Goal: Information Seeking & Learning: Learn about a topic

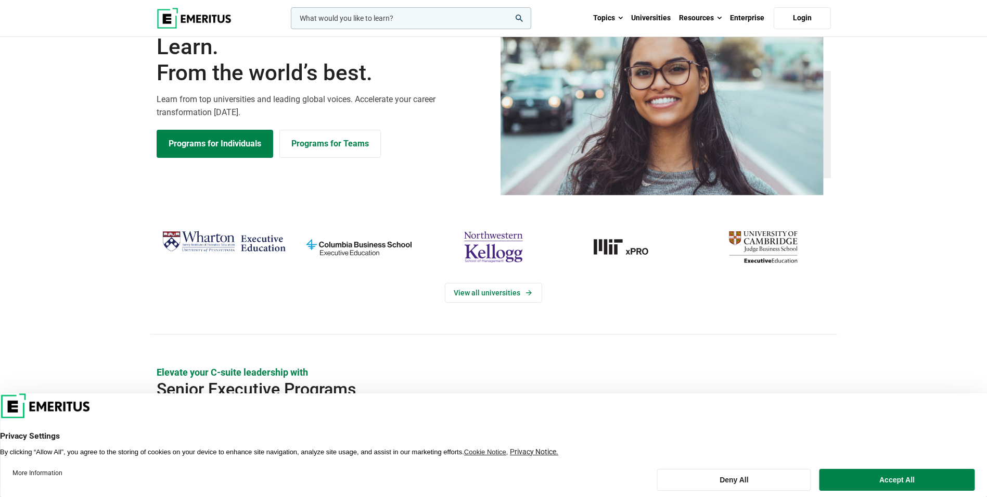
scroll to position [208, 0]
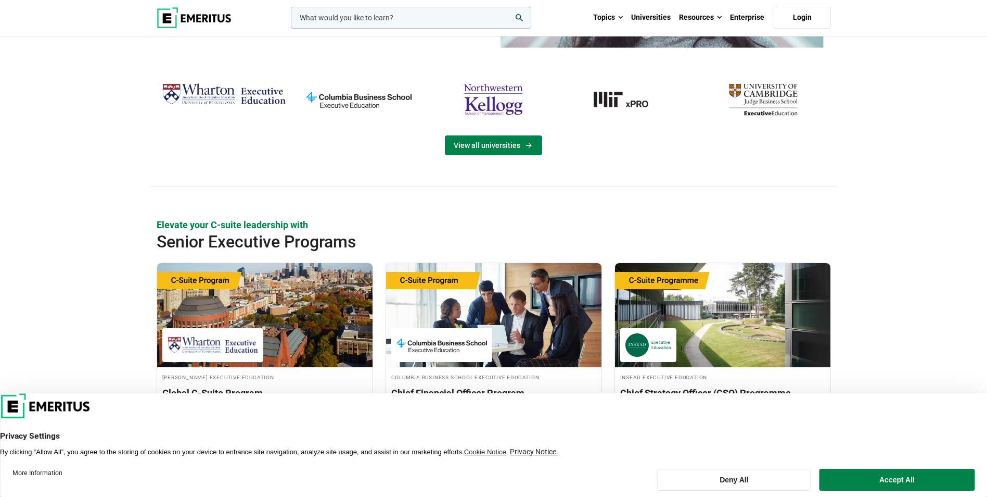
click at [482, 150] on link "View all universities" at bounding box center [493, 145] width 97 height 20
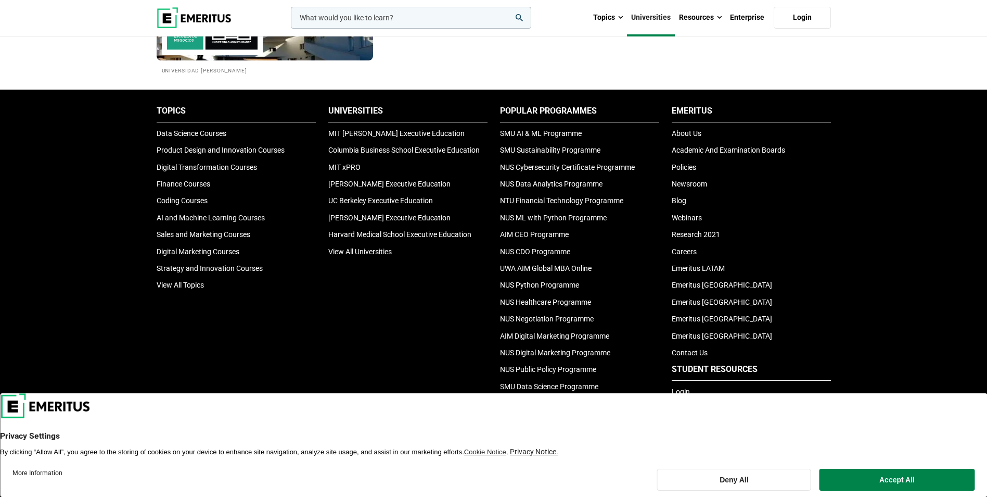
scroll to position [2134, 0]
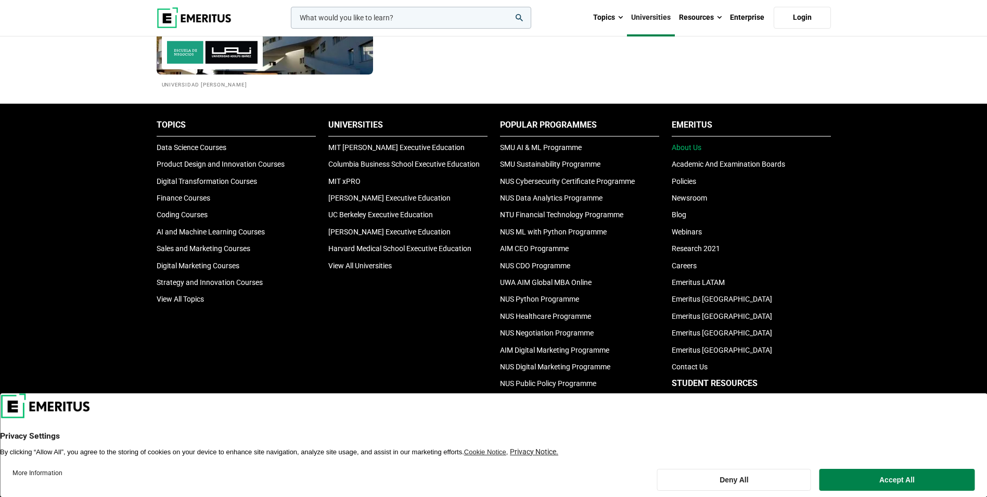
click at [688, 149] on link "About Us" at bounding box center [687, 147] width 30 height 8
